Goal: Information Seeking & Learning: Learn about a topic

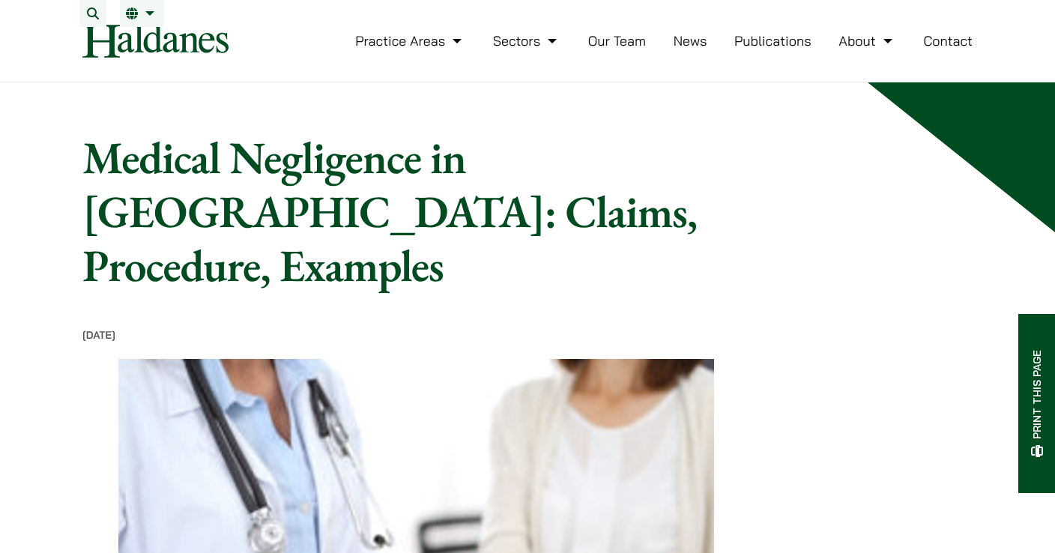
scroll to position [727, 0]
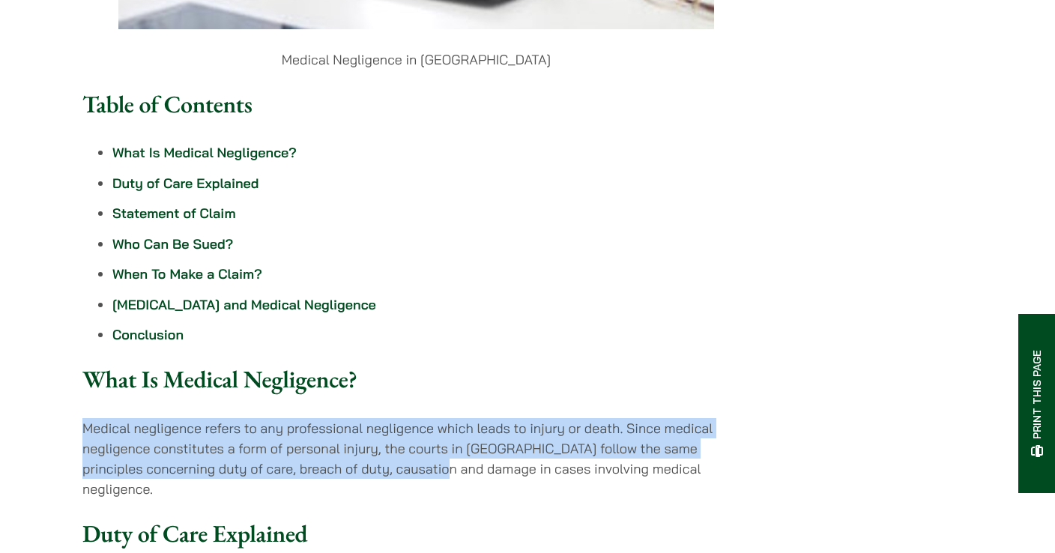
drag, startPoint x: 448, startPoint y: 250, endPoint x: 464, endPoint y: 192, distance: 60.7
drag, startPoint x: 464, startPoint y: 192, endPoint x: 494, endPoint y: 252, distance: 67.0
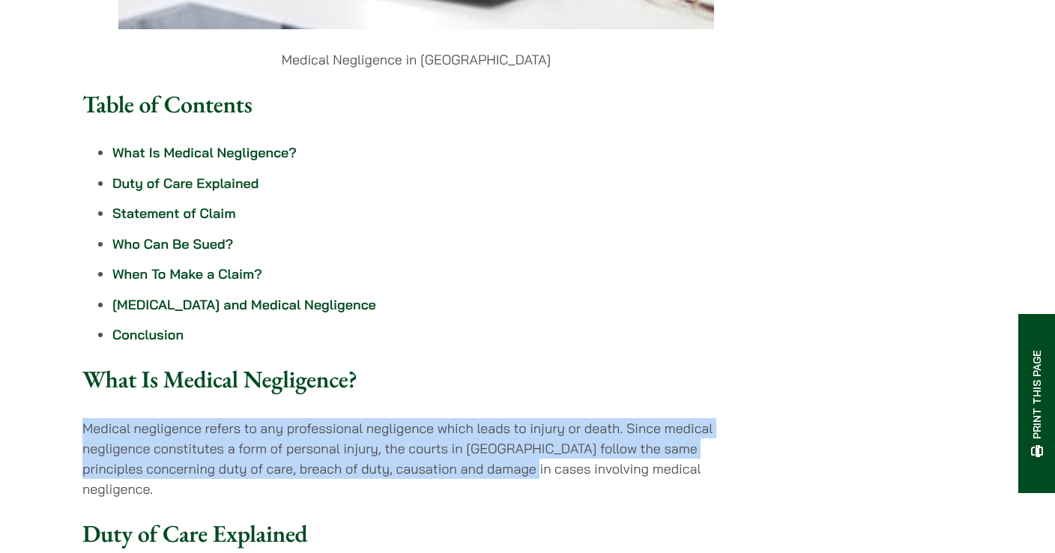
click at [494, 418] on p "Medical negligence refers to any professional negligence which leads to injury …" at bounding box center [416, 458] width 668 height 81
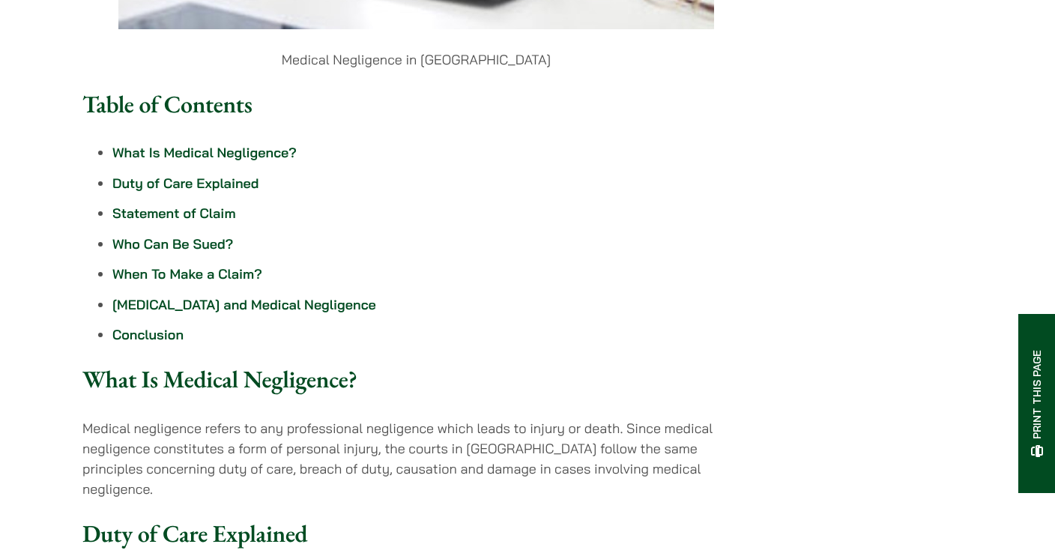
drag, startPoint x: 396, startPoint y: 388, endPoint x: 413, endPoint y: 325, distance: 65.3
drag, startPoint x: 410, startPoint y: 365, endPoint x: 418, endPoint y: 318, distance: 47.8
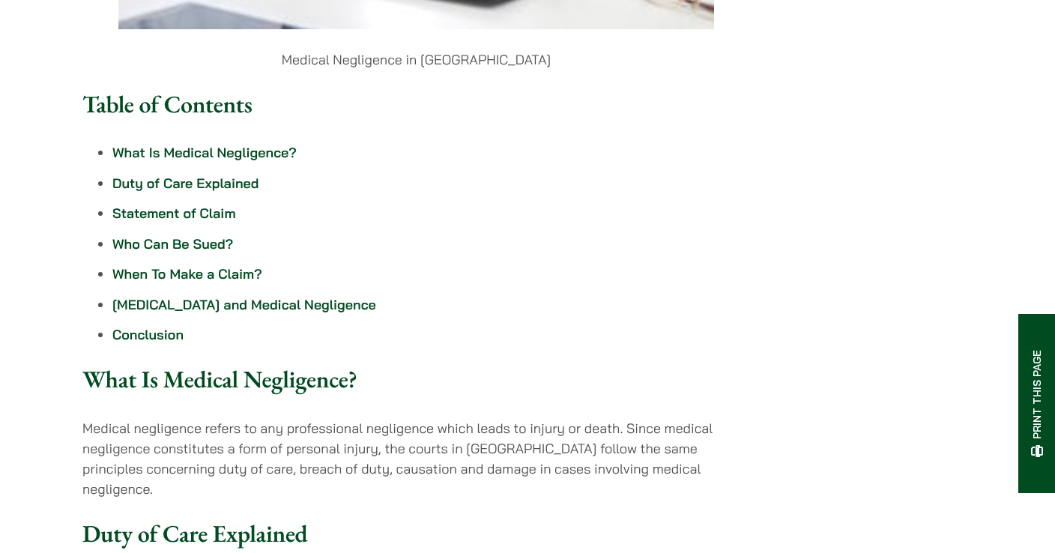
drag, startPoint x: 418, startPoint y: 318, endPoint x: 409, endPoint y: 373, distance: 56.2
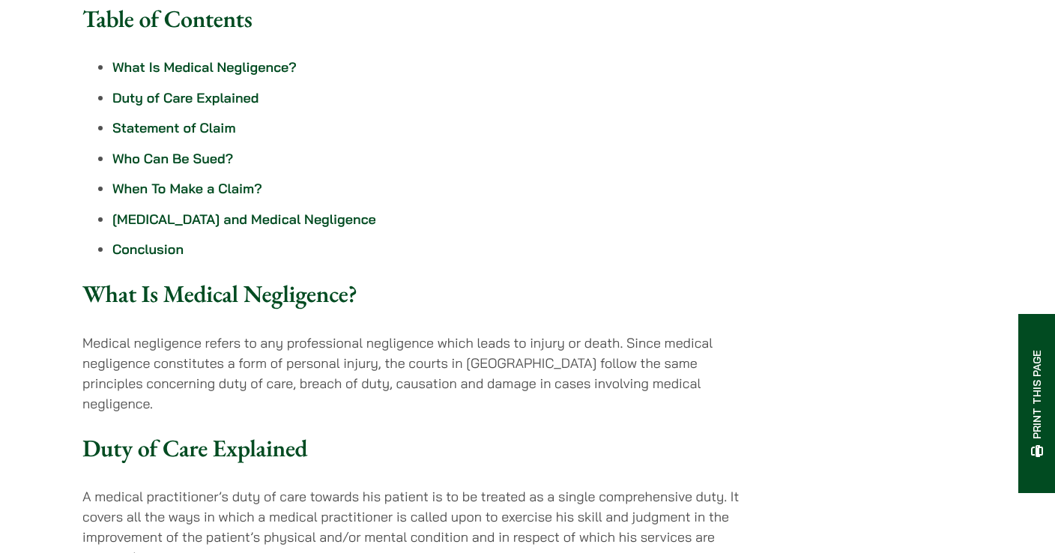
scroll to position [871, 0]
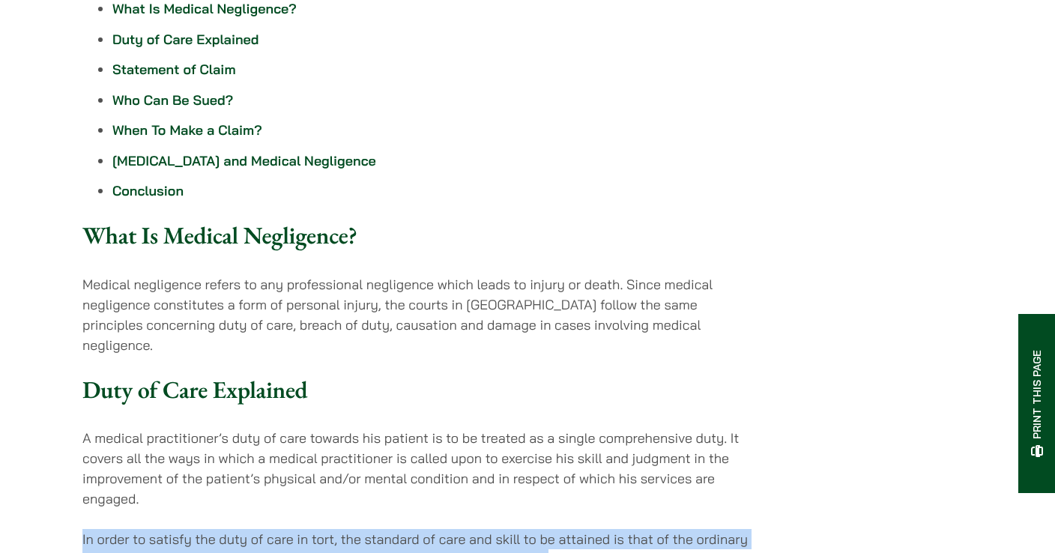
drag, startPoint x: 463, startPoint y: 255, endPoint x: 546, endPoint y: 290, distance: 90.4
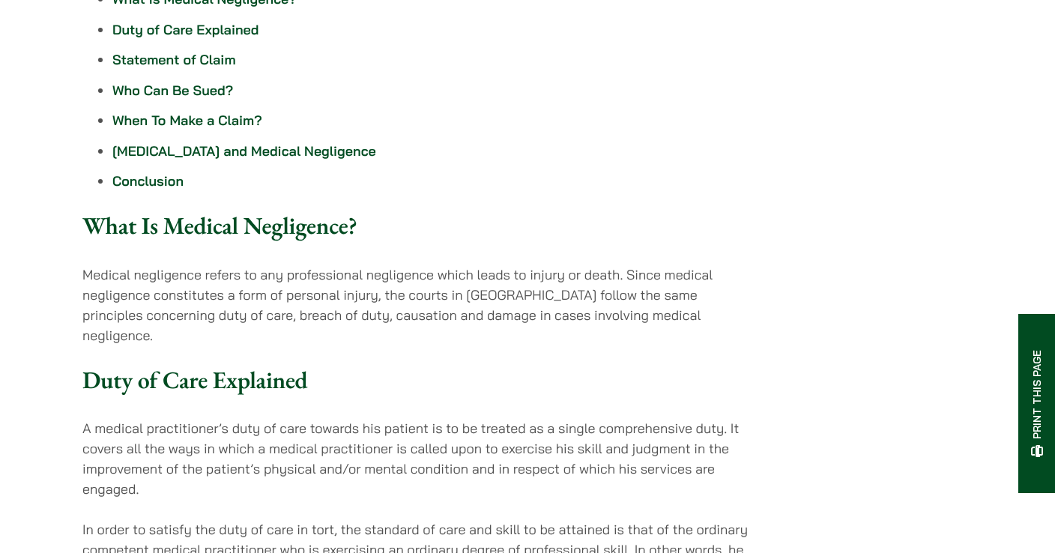
scroll to position [887, 0]
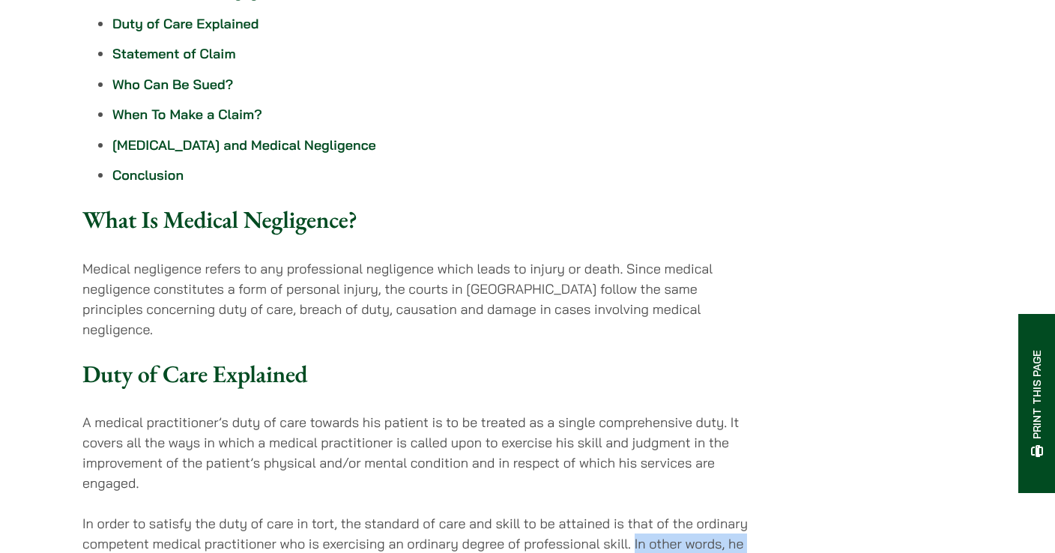
drag, startPoint x: 621, startPoint y: 276, endPoint x: 638, endPoint y: 316, distance: 43.0
drag, startPoint x: 639, startPoint y: 316, endPoint x: 621, endPoint y: 276, distance: 43.3
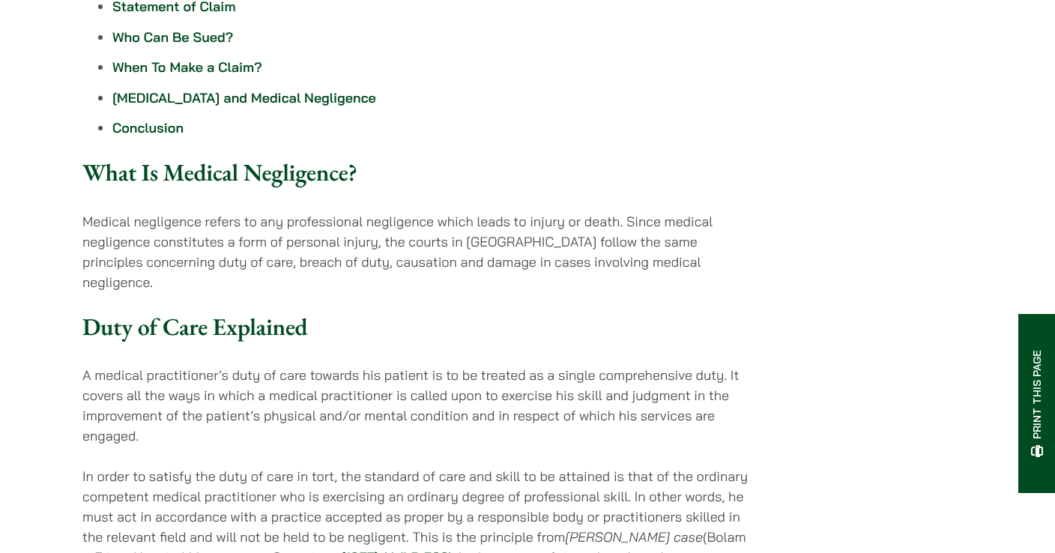
scroll to position [935, 0]
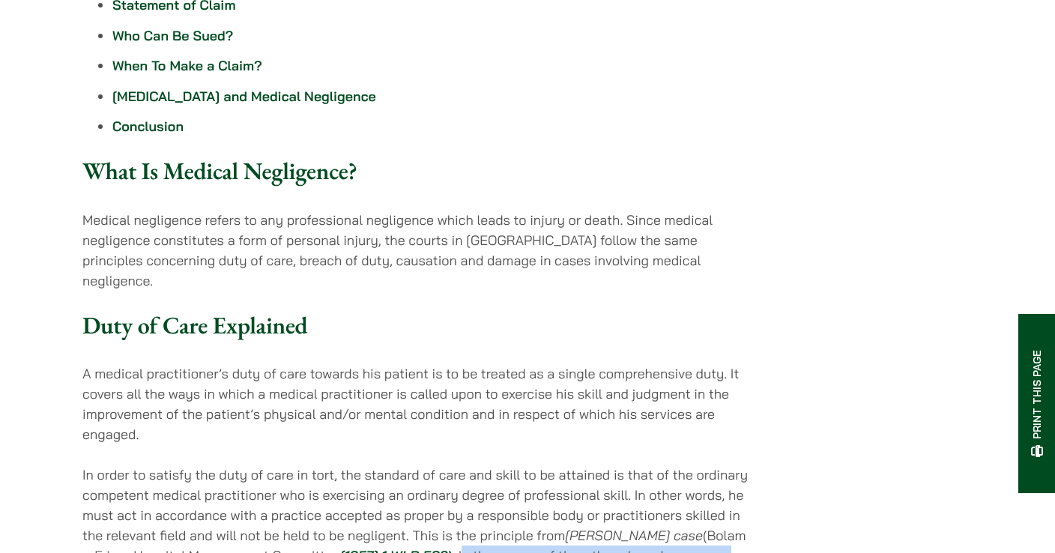
drag, startPoint x: 426, startPoint y: 283, endPoint x: 575, endPoint y: 295, distance: 149.7
drag, startPoint x: 576, startPoint y: 394, endPoint x: 424, endPoint y: 286, distance: 186.6
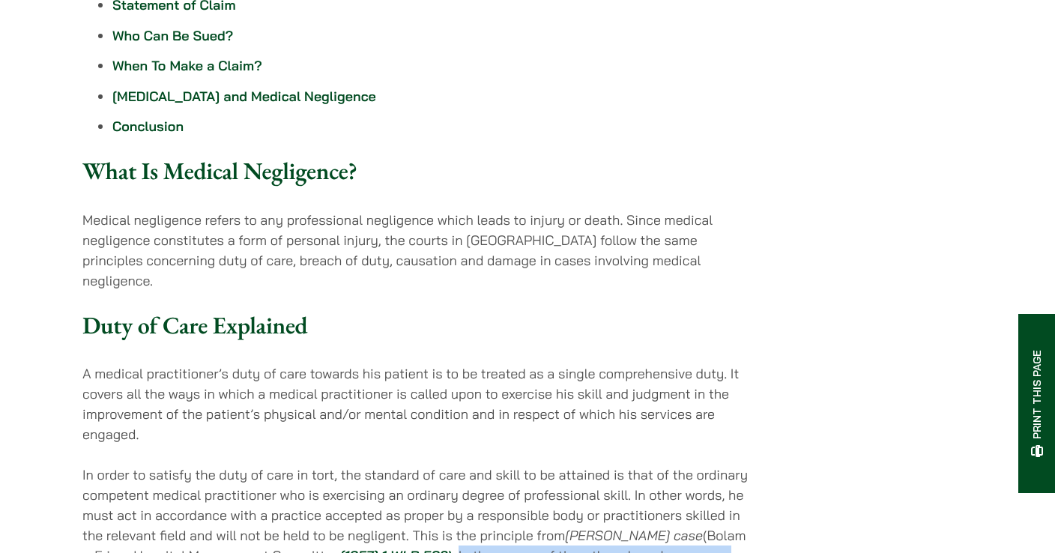
drag, startPoint x: 513, startPoint y: 392, endPoint x: 506, endPoint y: 301, distance: 91.8
drag, startPoint x: 276, startPoint y: 299, endPoint x: 406, endPoint y: 305, distance: 129.8
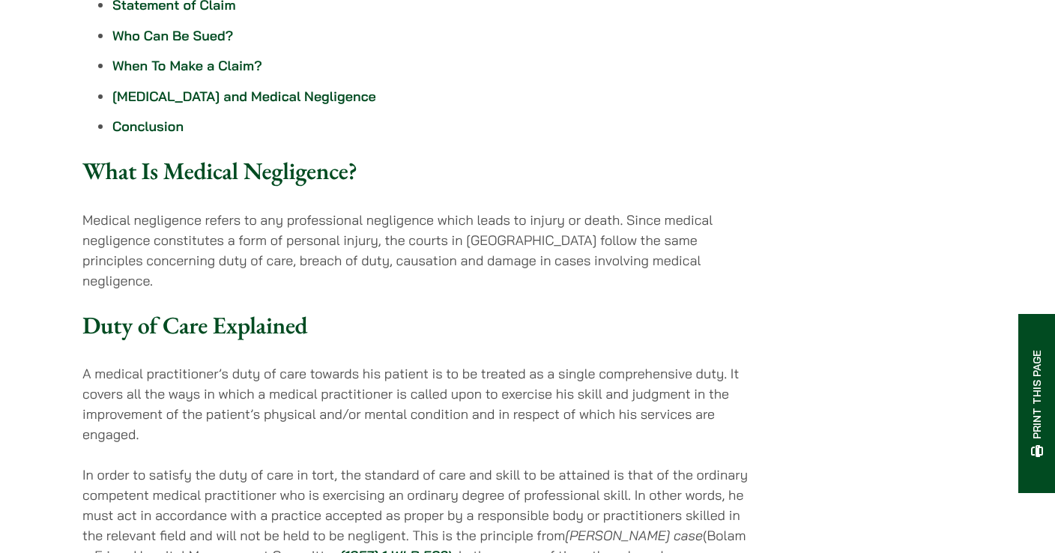
drag, startPoint x: 224, startPoint y: 334, endPoint x: 377, endPoint y: 331, distance: 152.9
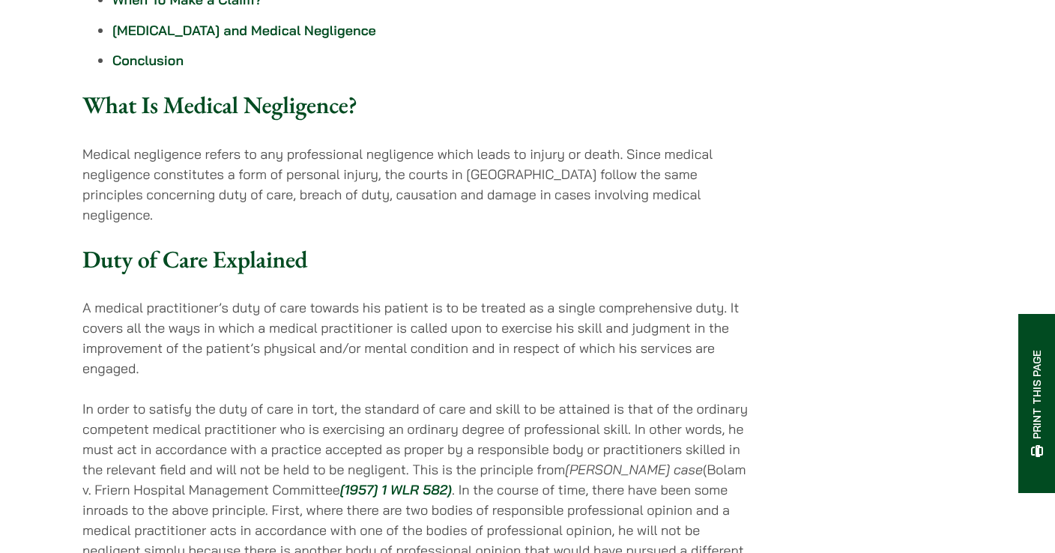
scroll to position [1138, 0]
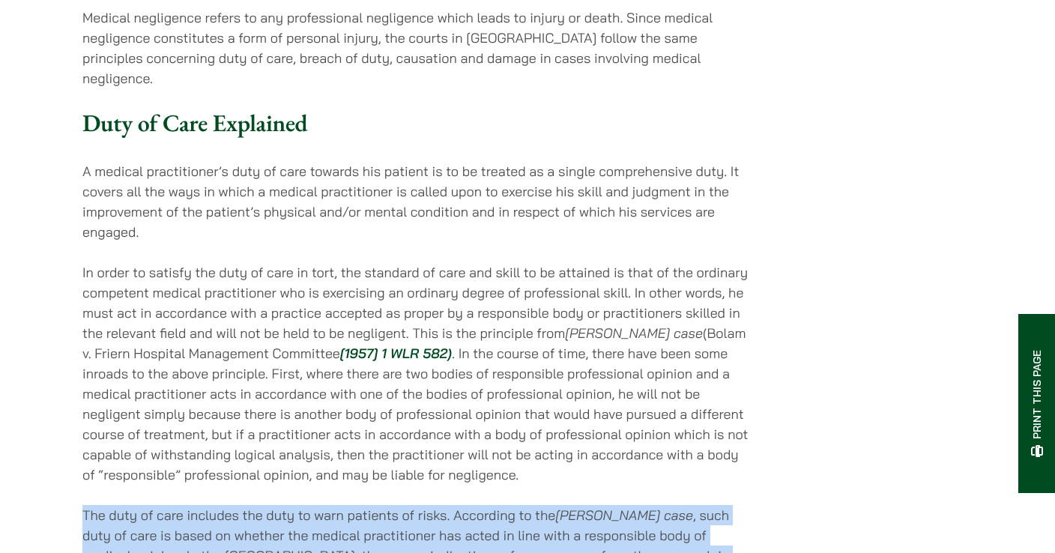
drag, startPoint x: 525, startPoint y: 290, endPoint x: 537, endPoint y: 202, distance: 88.6
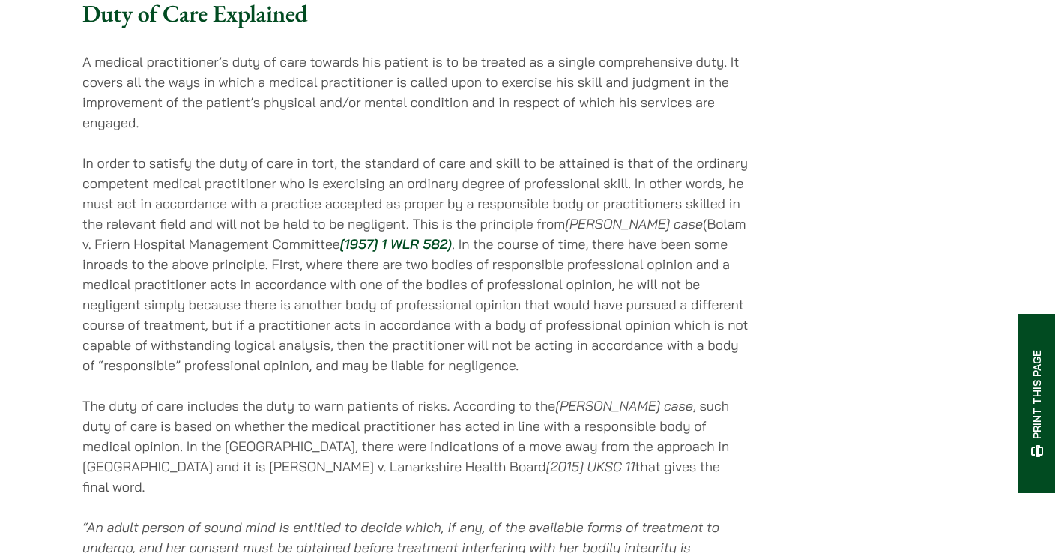
scroll to position [1442, 0]
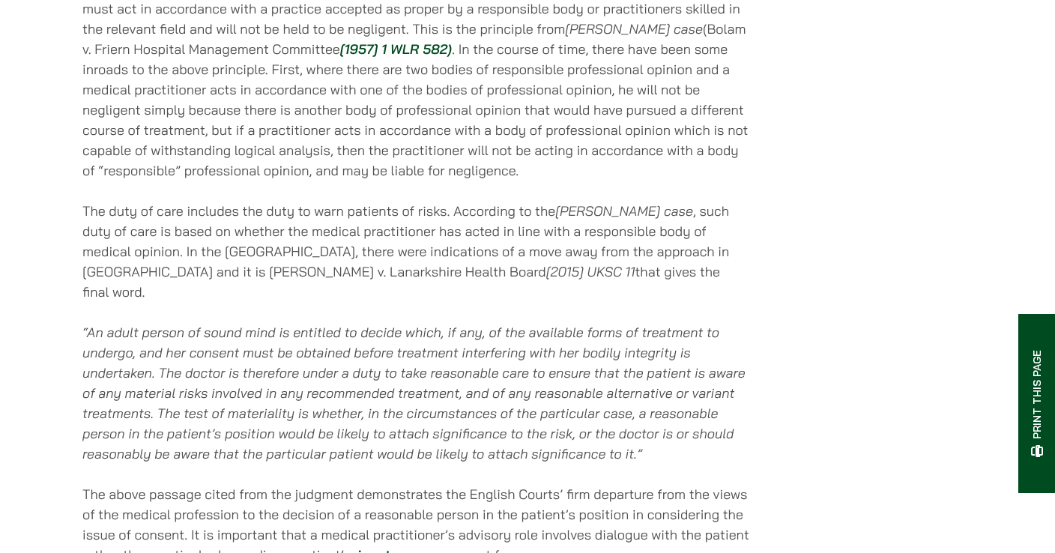
drag, startPoint x: 513, startPoint y: 388, endPoint x: 513, endPoint y: 343, distance: 45.0
drag, startPoint x: 516, startPoint y: 345, endPoint x: 516, endPoint y: 387, distance: 42.0
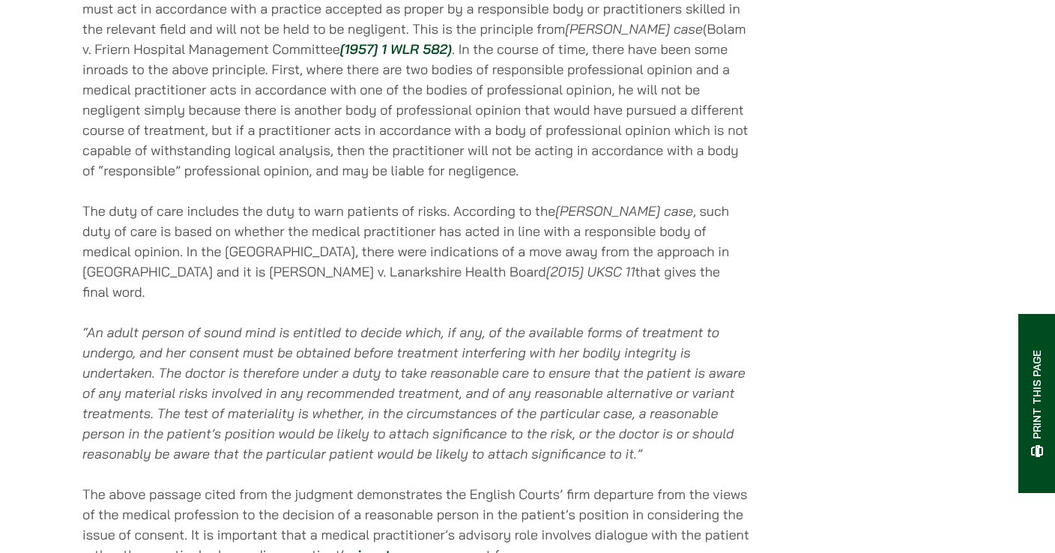
drag, startPoint x: 517, startPoint y: 387, endPoint x: 516, endPoint y: 337, distance: 49.5
drag, startPoint x: 505, startPoint y: 380, endPoint x: 506, endPoint y: 339, distance: 41.2
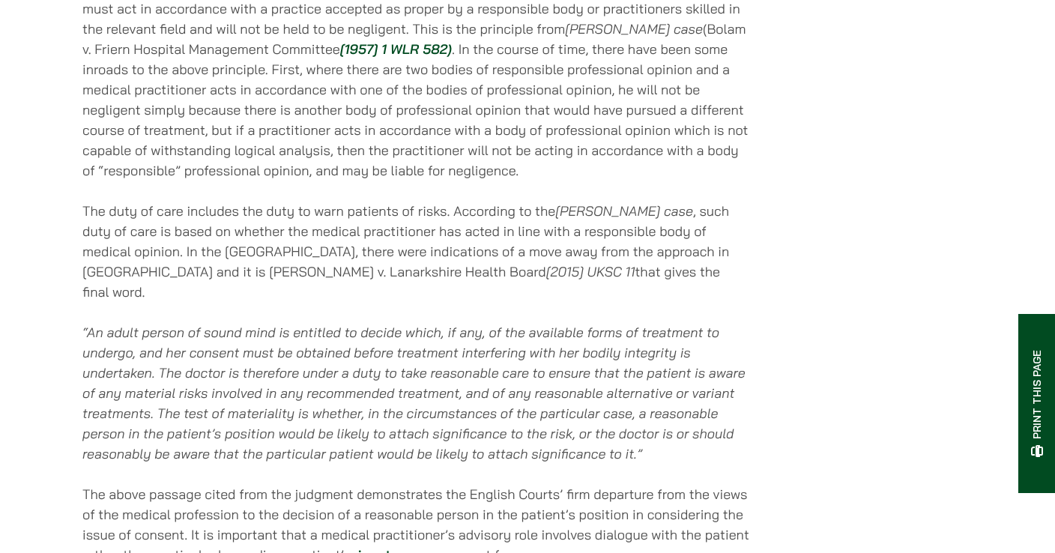
drag, startPoint x: 492, startPoint y: 390, endPoint x: 495, endPoint y: 346, distance: 43.5
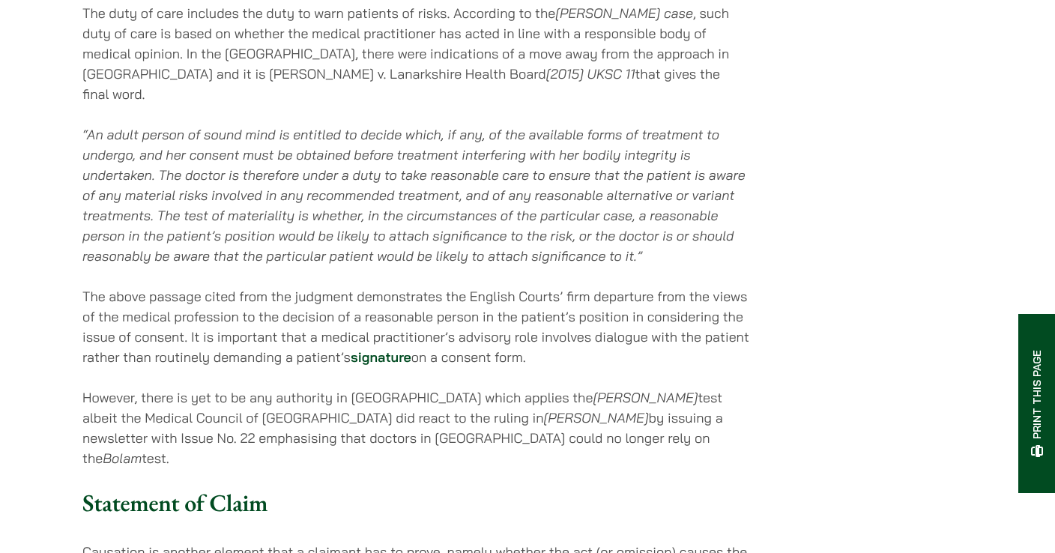
scroll to position [1744, 0]
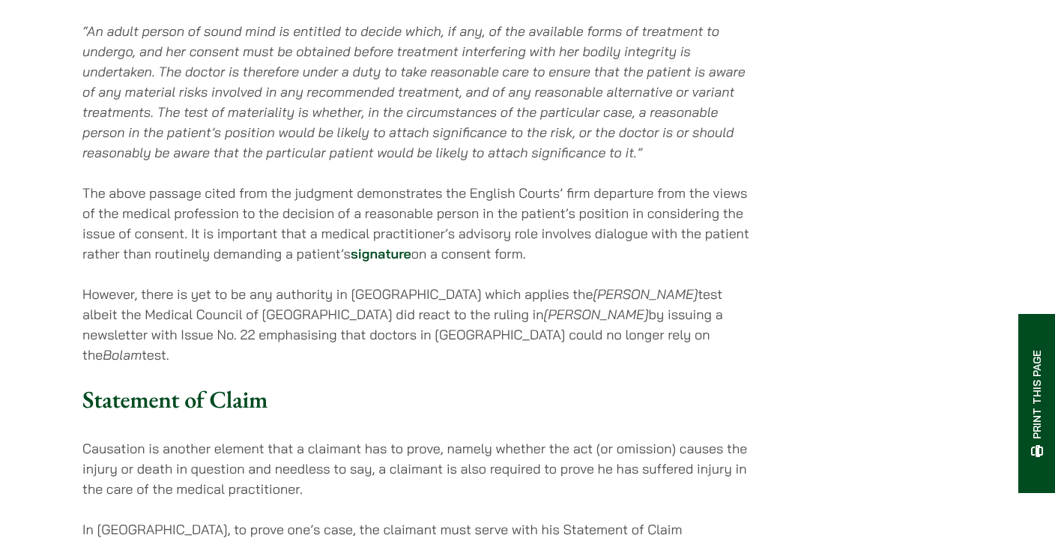
drag, startPoint x: 537, startPoint y: 441, endPoint x: 537, endPoint y: 415, distance: 26.2
drag, startPoint x: 537, startPoint y: 435, endPoint x: 539, endPoint y: 400, distance: 35.3
click at [540, 400] on div "[DATE] Medical Negligence in [GEOGRAPHIC_DATA] Table of Contents What Is Medica…" at bounding box center [416, 315] width 668 height 3461
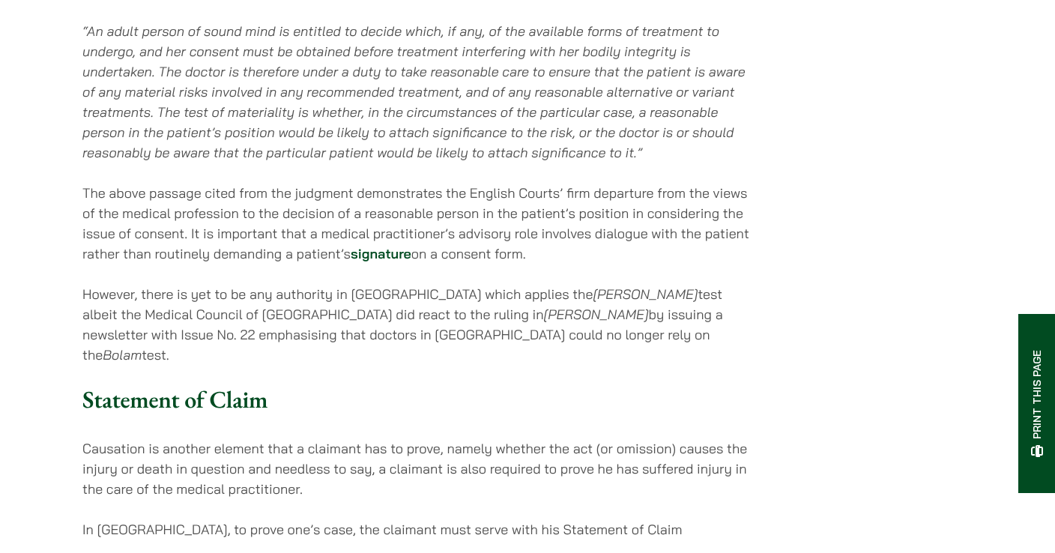
click at [539, 400] on div "[DATE] Medical Negligence in [GEOGRAPHIC_DATA] Table of Contents What Is Medica…" at bounding box center [416, 315] width 668 height 3461
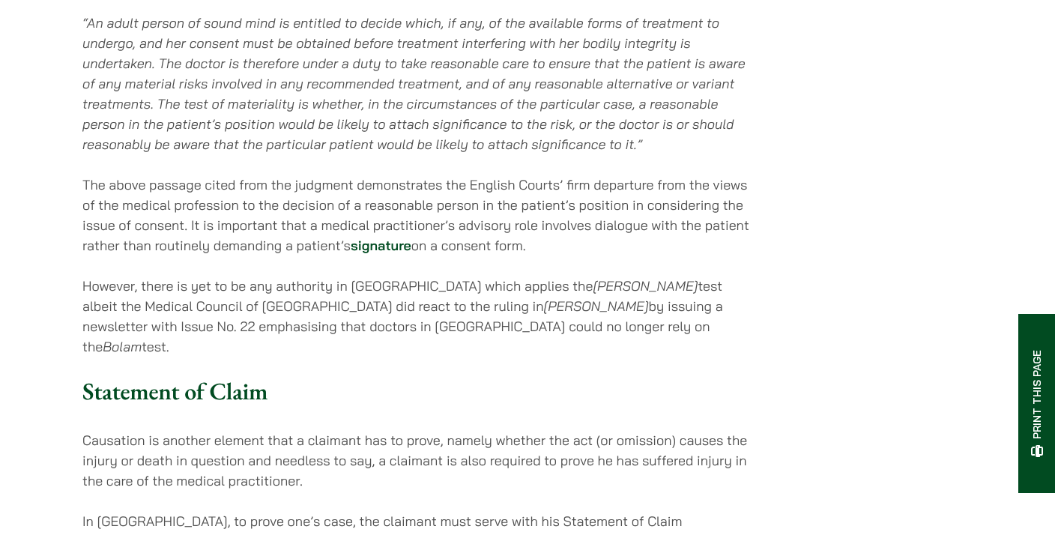
scroll to position [1756, 0]
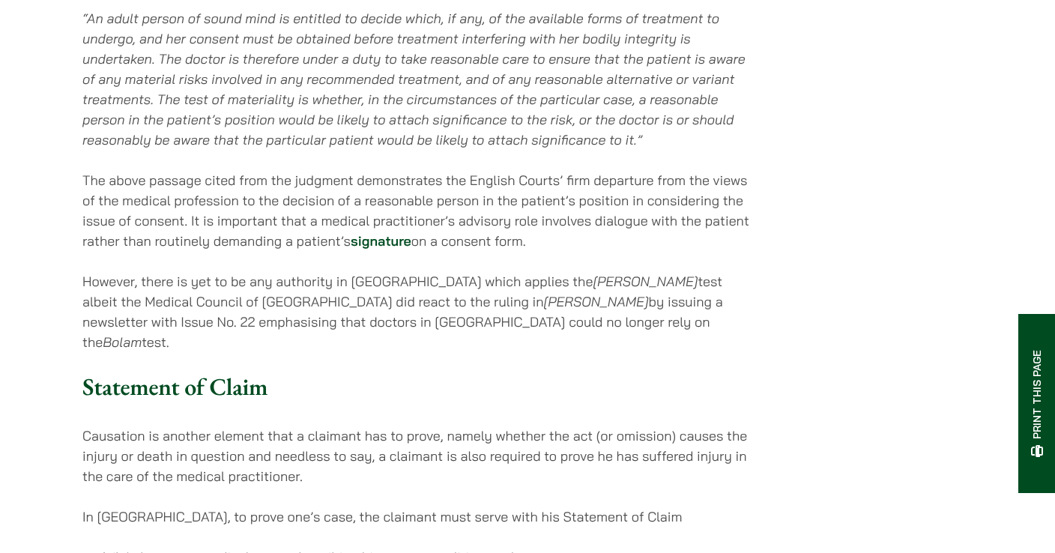
drag, startPoint x: 587, startPoint y: 367, endPoint x: 587, endPoint y: 342, distance: 25.5
click at [587, 342] on div "[DATE] Medical Negligence in [GEOGRAPHIC_DATA] Table of Contents What Is Medica…" at bounding box center [416, 302] width 668 height 3461
drag, startPoint x: 590, startPoint y: 370, endPoint x: 590, endPoint y: 348, distance: 22.5
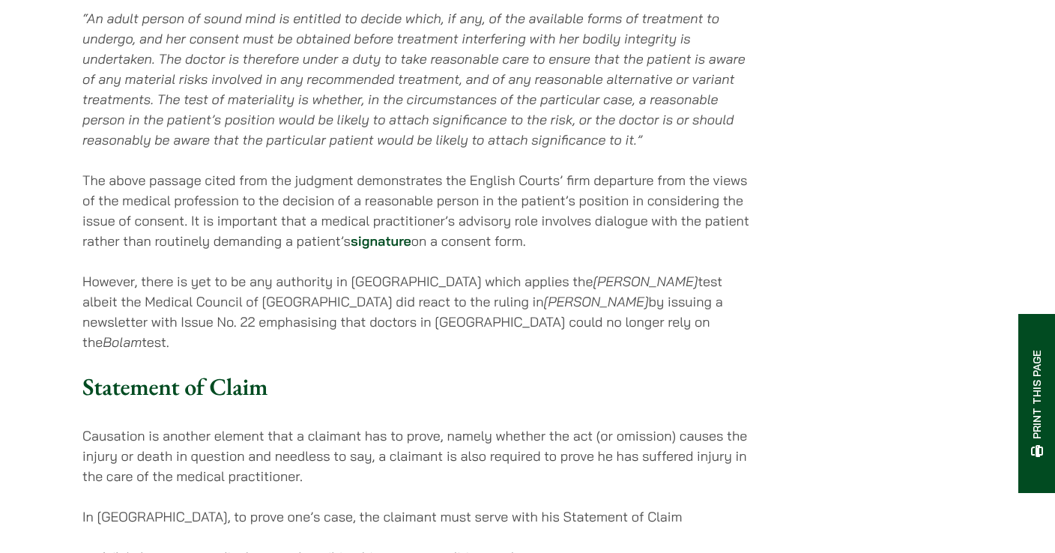
drag, startPoint x: 582, startPoint y: 419, endPoint x: 582, endPoint y: 399, distance: 20.3
drag, startPoint x: 582, startPoint y: 411, endPoint x: 582, endPoint y: 391, distance: 20.2
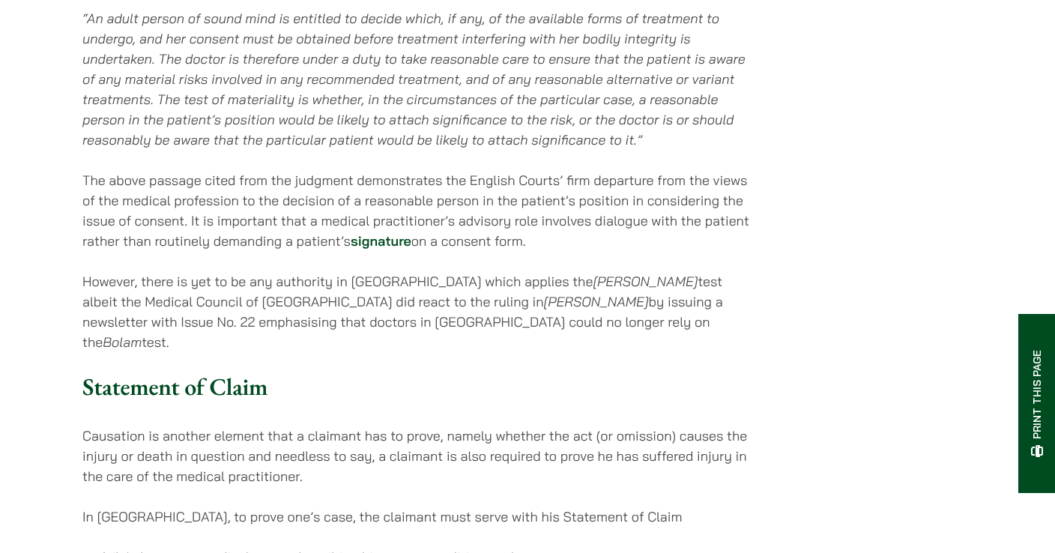
click at [582, 391] on div "[DATE] Medical Negligence in [GEOGRAPHIC_DATA] Table of Contents What Is Medica…" at bounding box center [416, 302] width 668 height 3461
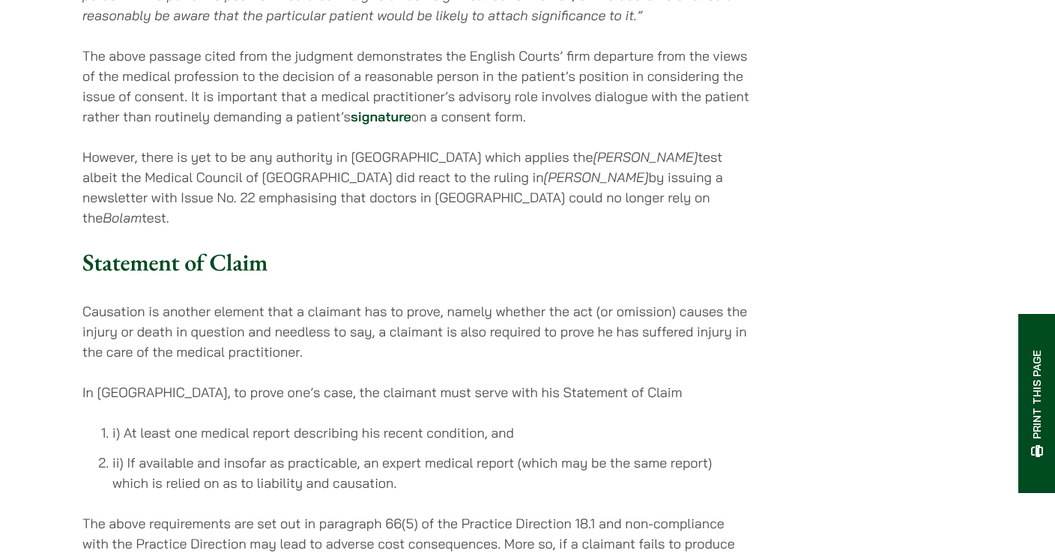
drag, startPoint x: 684, startPoint y: 428, endPoint x: 678, endPoint y: 386, distance: 42.4
click at [683, 391] on div "[DATE] Medical Negligence in [GEOGRAPHIC_DATA] Table of Contents What Is Medica…" at bounding box center [416, 178] width 668 height 3461
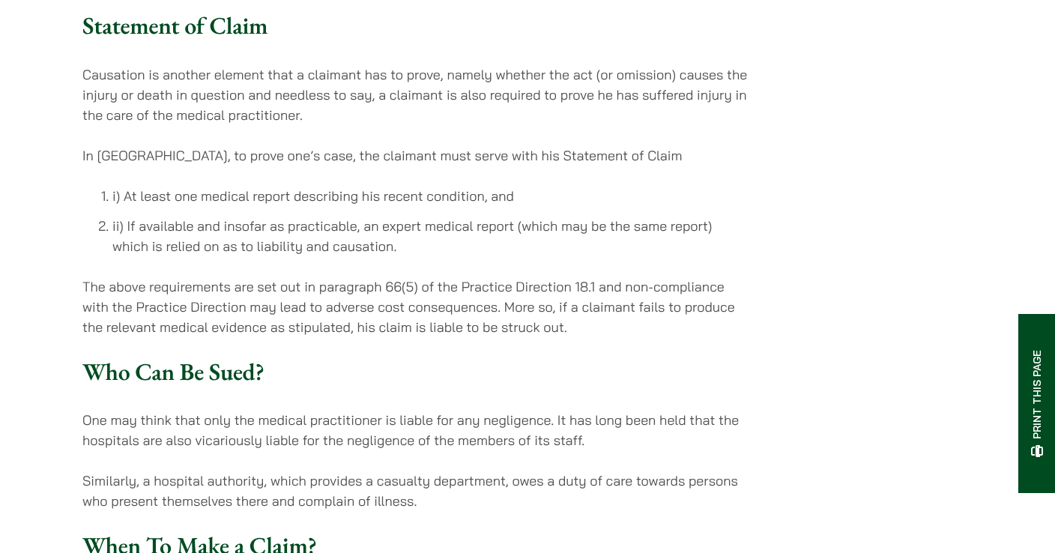
scroll to position [2110, 0]
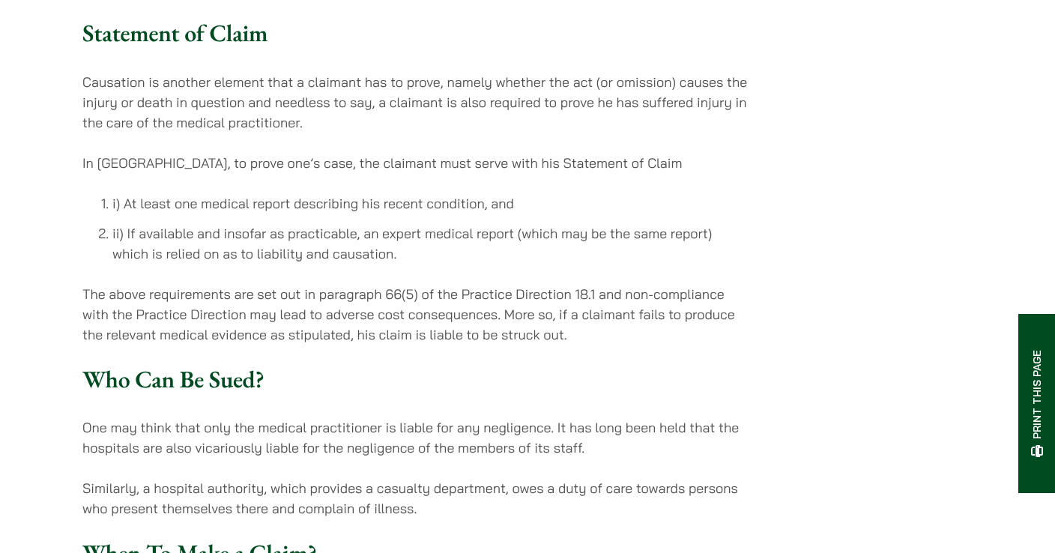
drag, startPoint x: 645, startPoint y: 400, endPoint x: 698, endPoint y: 224, distance: 183.8
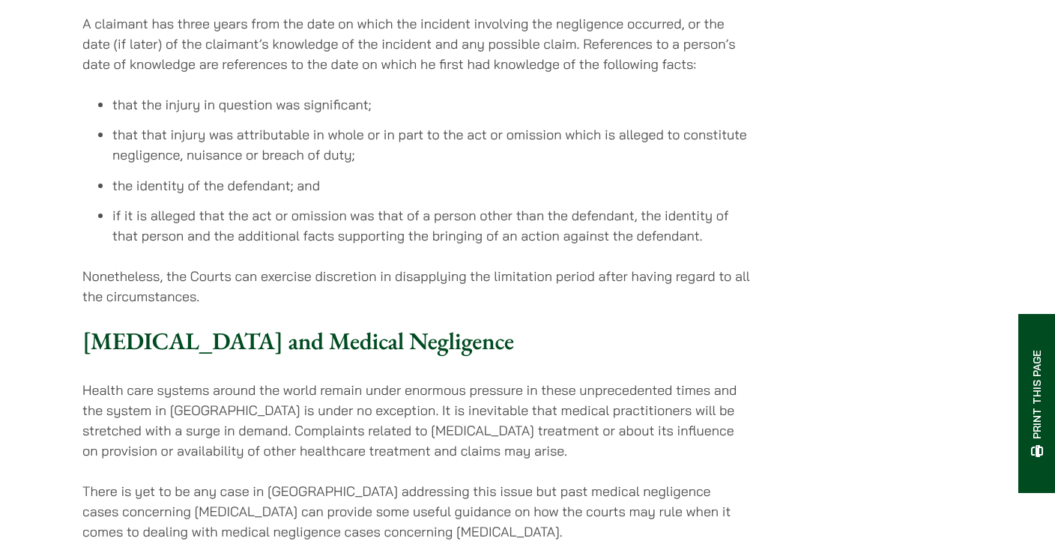
scroll to position [2726, 0]
